Goal: Transaction & Acquisition: Purchase product/service

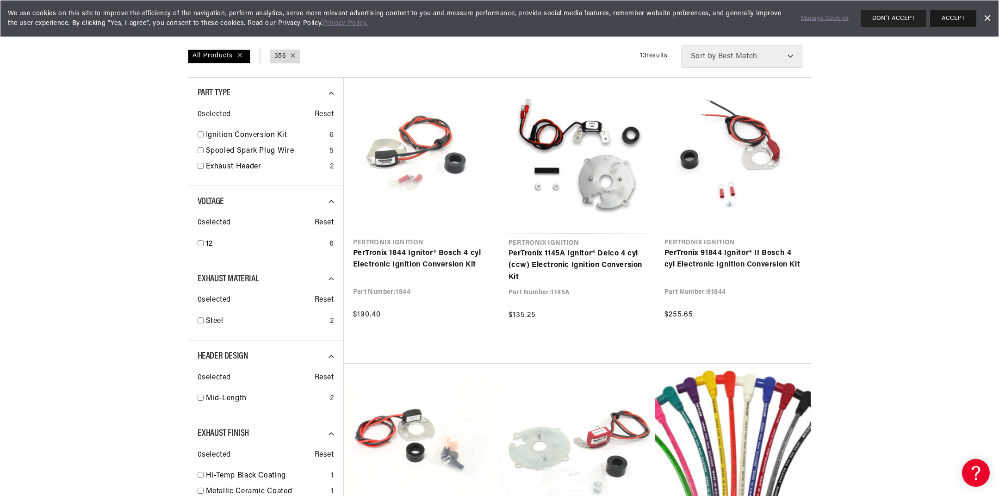
scroll to position [0, 578]
click at [944, 16] on button "ACCEPT" at bounding box center [953, 18] width 46 height 17
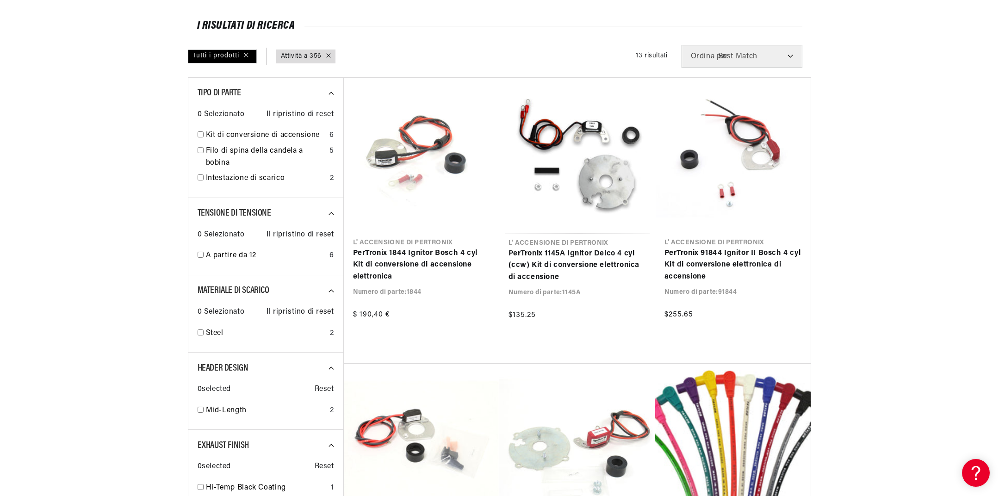
scroll to position [0, 0]
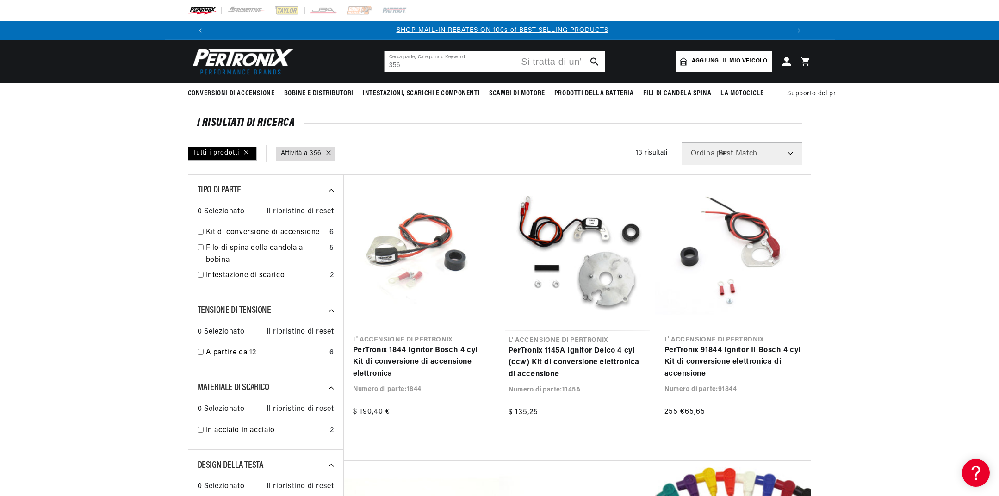
click at [268, 62] on img at bounding box center [241, 61] width 106 height 32
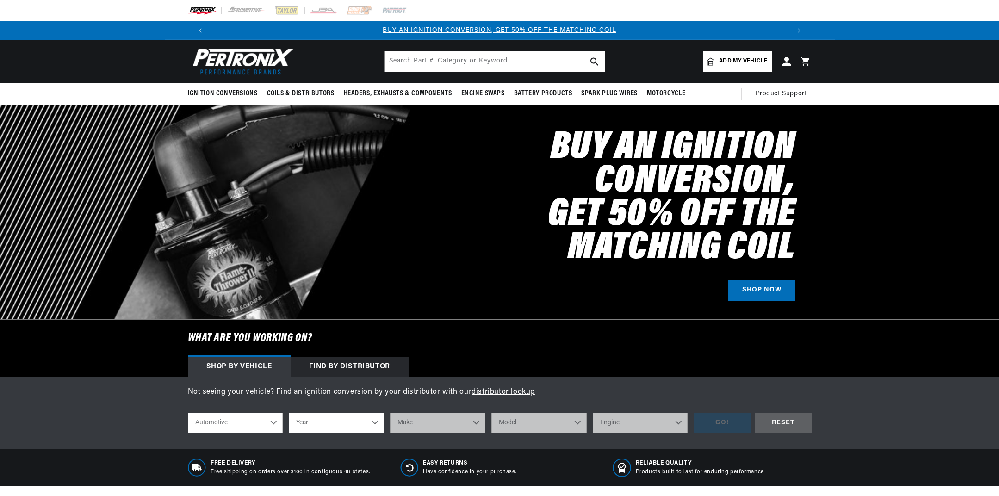
click at [275, 426] on select "Automotive Agricultural Industrial Marine Motorcycle" at bounding box center [235, 423] width 95 height 20
click option "Automotive" at bounding box center [0, 0] width 0 height 0
select select "1963"
click option "1963" at bounding box center [0, 0] width 0 height 0
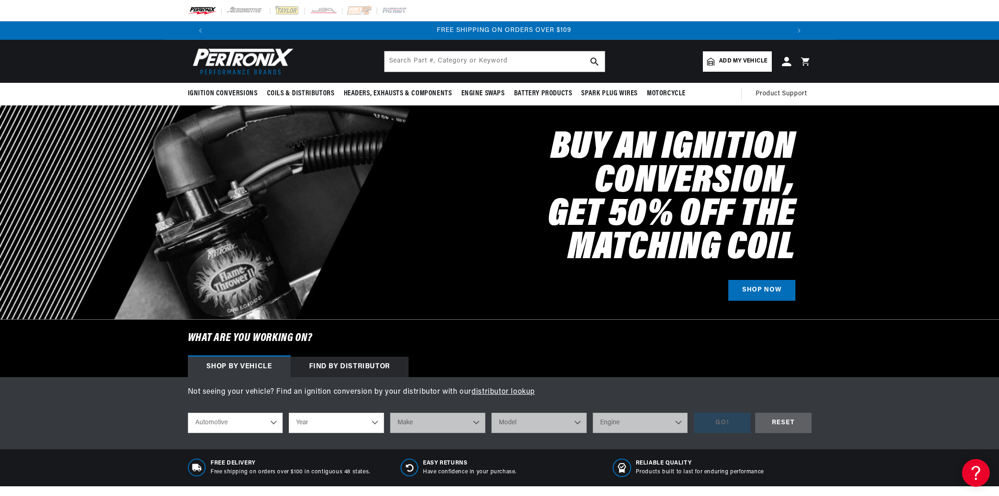
select select "1963"
click at [390, 413] on select "Make American Motors Aston Martin Austin Austin Healey Bentley Buick Cadillac C…" at bounding box center [437, 423] width 95 height 20
select select "Porsche"
click option "Porsche" at bounding box center [0, 0] width 0 height 0
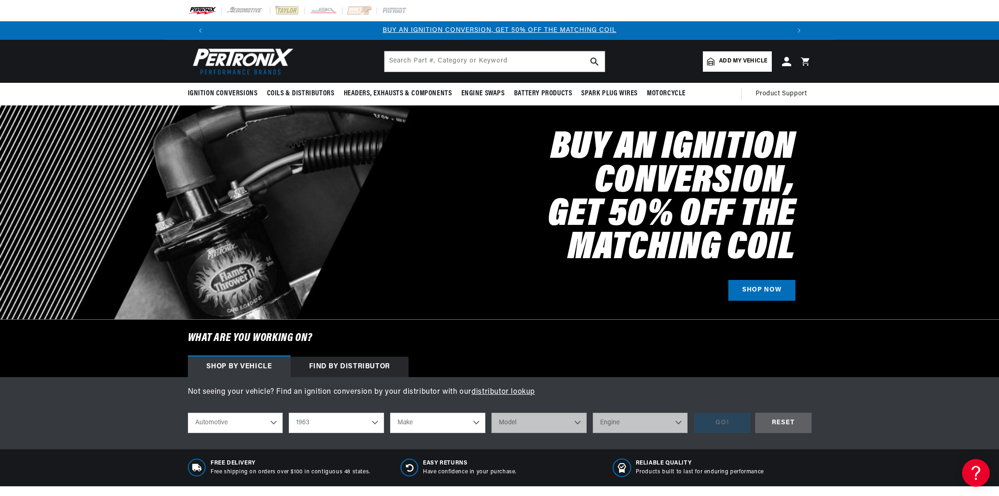
select select "Porsche"
click at [492, 413] on select "Model 356 356B" at bounding box center [539, 423] width 95 height 20
select select "356B"
click option "356B" at bounding box center [0, 0] width 0 height 0
select select "356B"
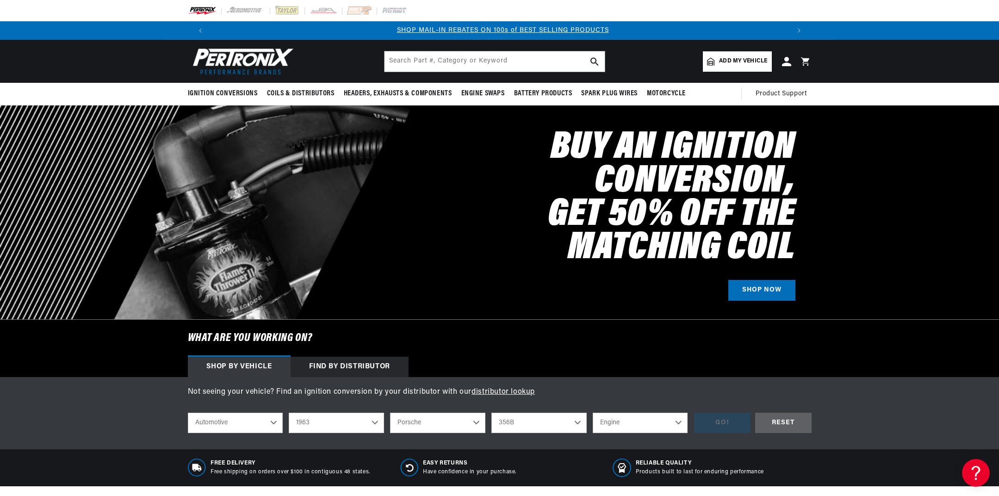
scroll to position [0, 578]
click at [593, 413] on select "Engine 1.6L" at bounding box center [640, 423] width 95 height 20
select select "1.6L"
click option "1.6L" at bounding box center [0, 0] width 0 height 0
select select "1.6L"
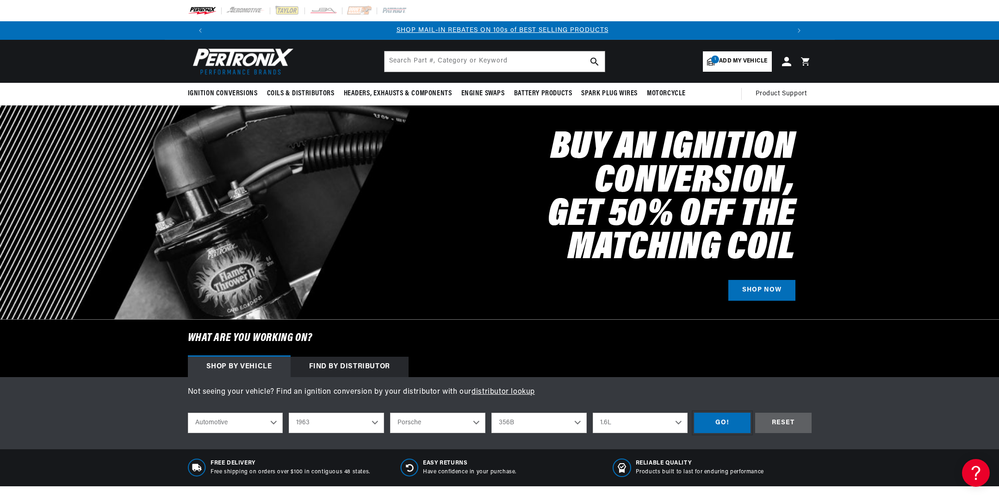
click at [724, 427] on div "GO!" at bounding box center [722, 423] width 56 height 21
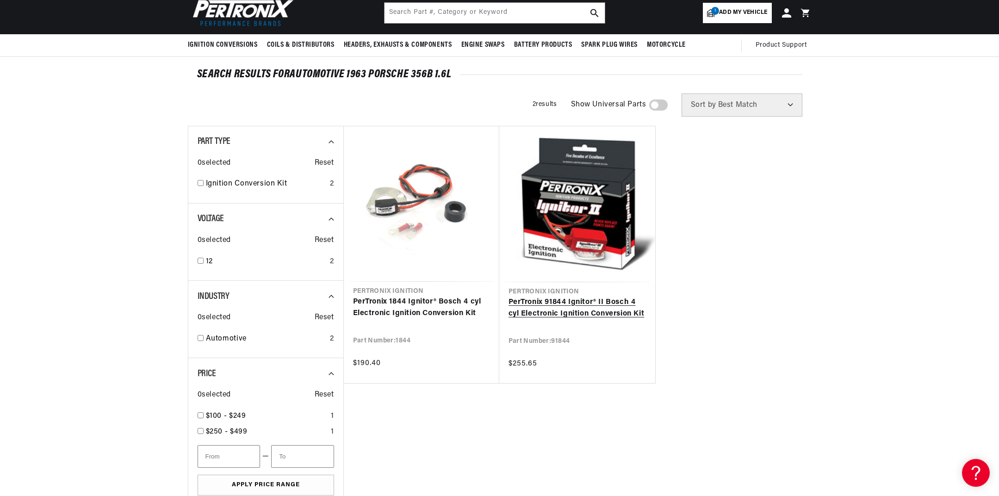
click at [550, 310] on link "PerTronix 91844 Ignitor® II Bosch 4 cyl Electronic Ignition Conversion Kit" at bounding box center [577, 309] width 137 height 24
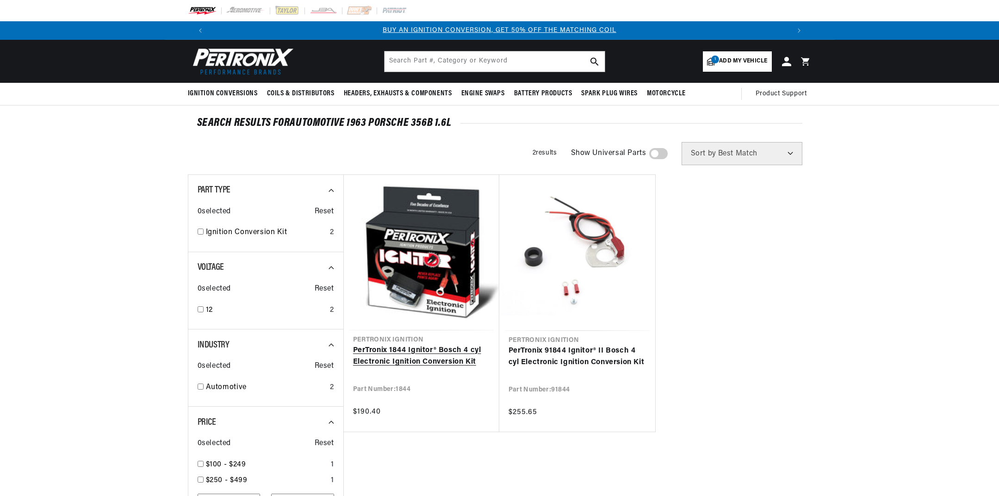
click at [430, 345] on link "PerTronix 1844 Ignitor® Bosch 4 cyl Electronic Ignition Conversion Kit" at bounding box center [421, 357] width 137 height 24
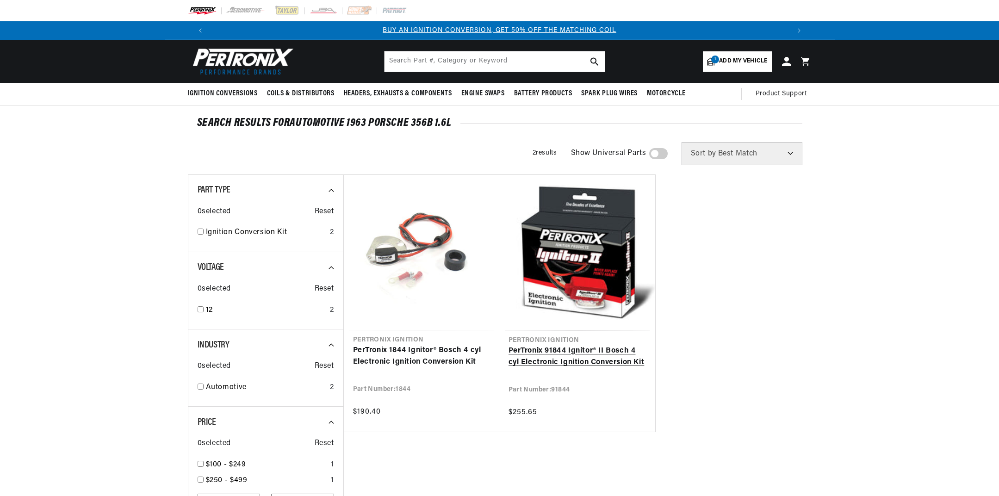
click at [623, 345] on link "PerTronix 91844 Ignitor® II Bosch 4 cyl Electronic Ignition Conversion Kit" at bounding box center [577, 357] width 137 height 24
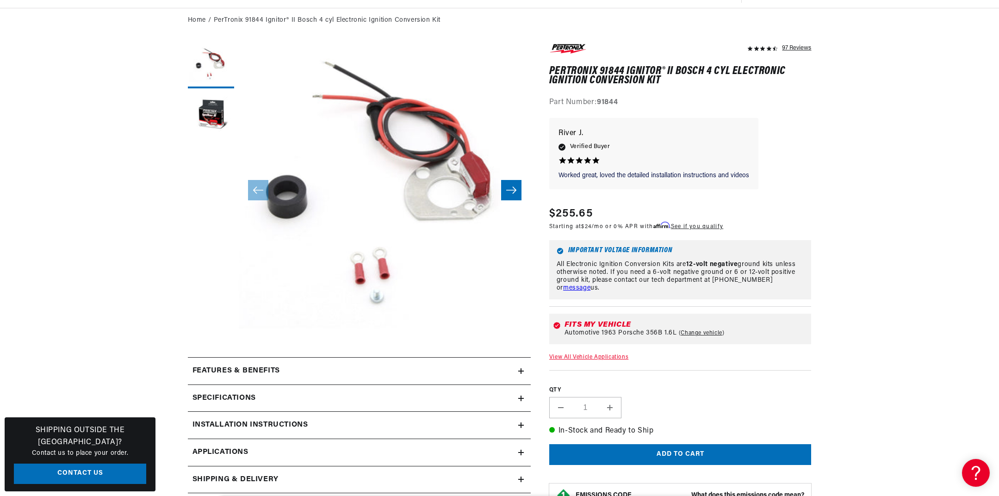
scroll to position [0, 578]
drag, startPoint x: 556, startPoint y: 262, endPoint x: 655, endPoint y: 284, distance: 100.9
click at [653, 286] on div "Important Voltage Information All Electronic Ignition Conversion Kits are 12-vo…" at bounding box center [680, 269] width 262 height 59
click at [591, 285] on link "message" at bounding box center [576, 288] width 27 height 7
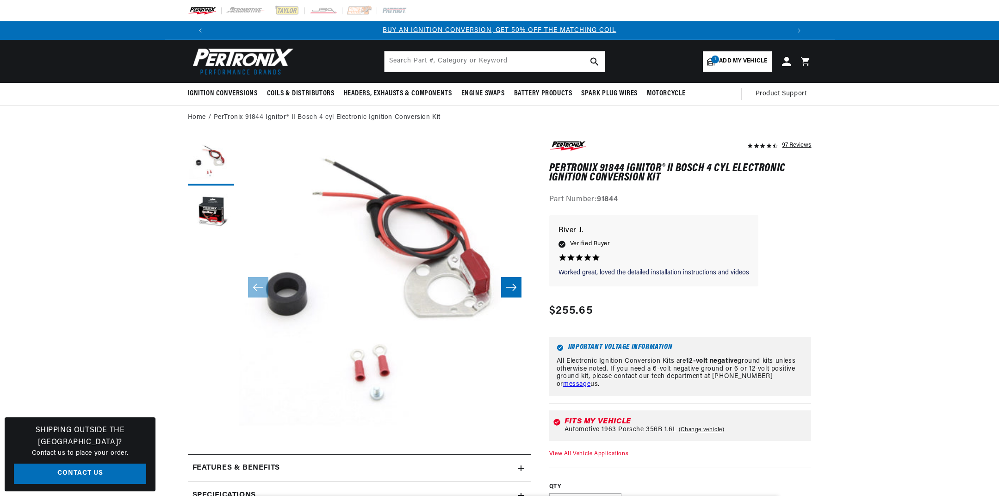
scroll to position [97, 0]
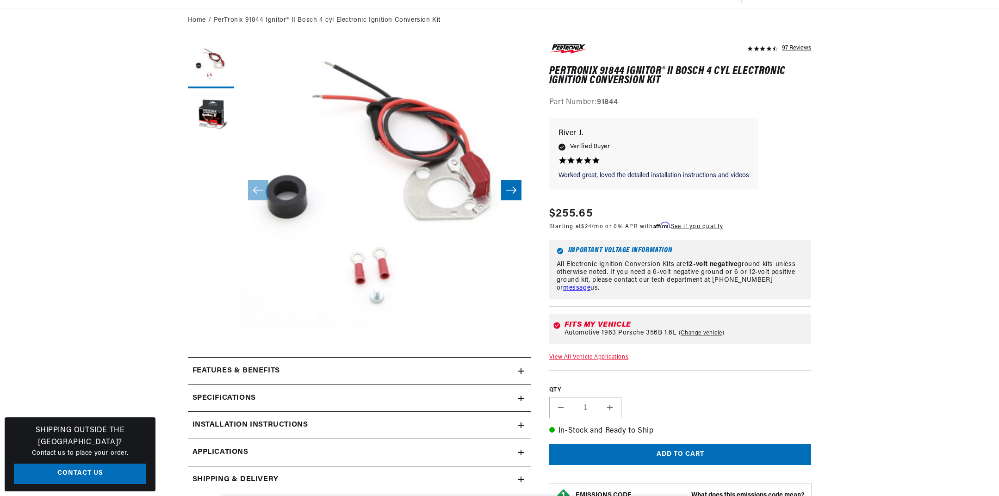
click at [614, 288] on div "Important Voltage Information All Electronic Ignition Conversion Kits are 12-vo…" at bounding box center [680, 269] width 262 height 59
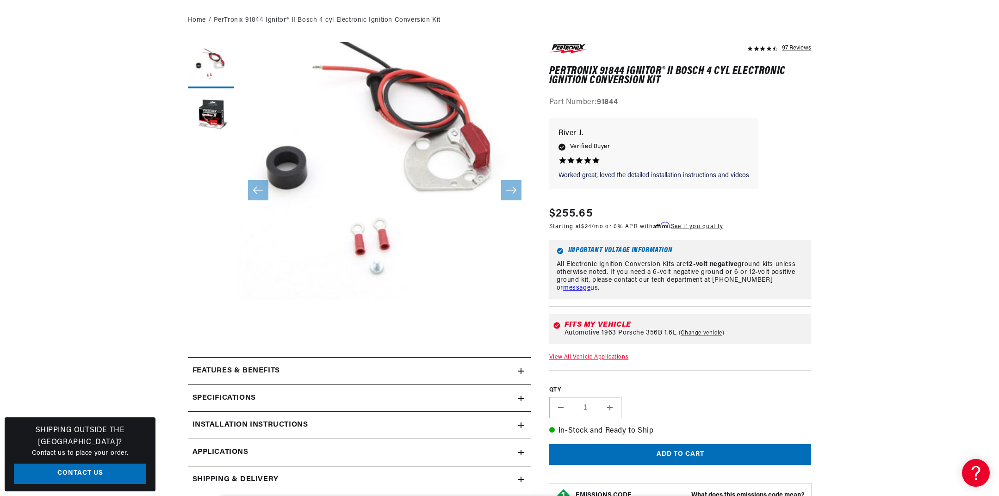
scroll to position [244, 0]
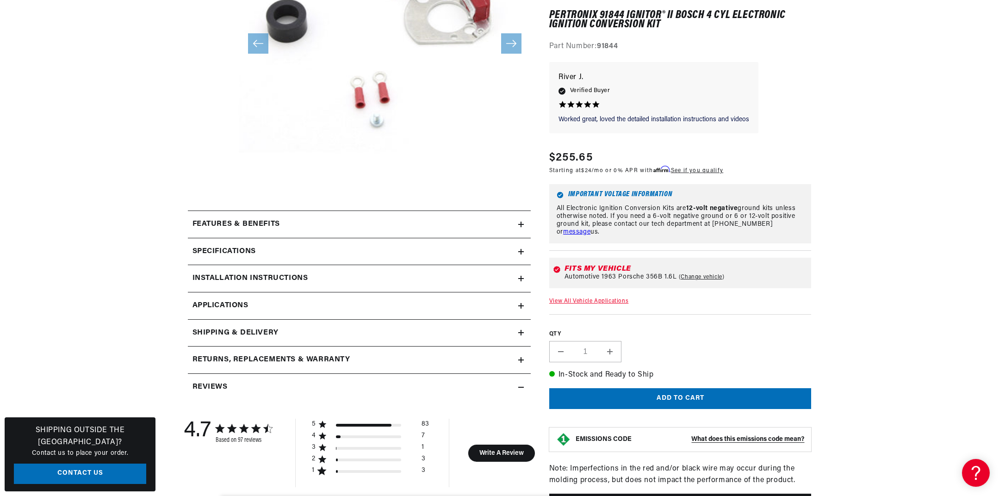
click at [522, 225] on icon at bounding box center [521, 225] width 6 height 0
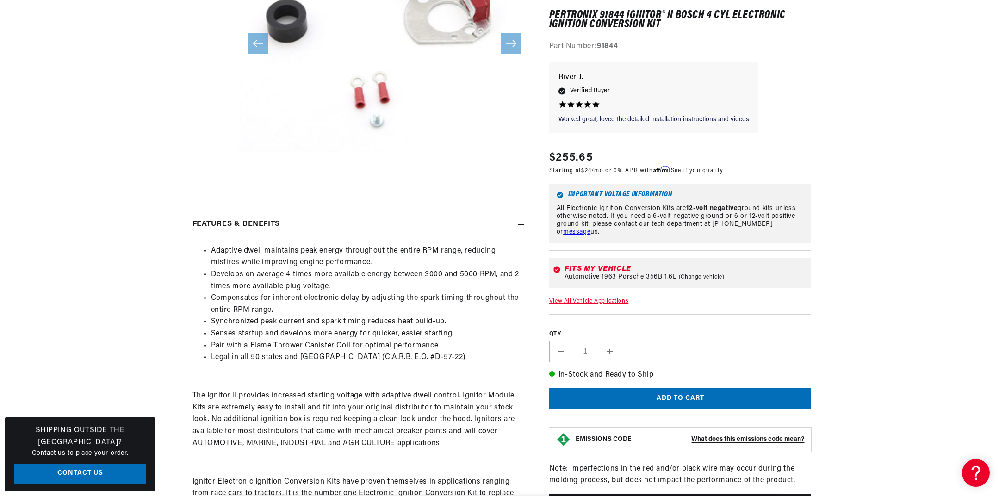
scroll to position [0, 578]
